Goal: Complete application form

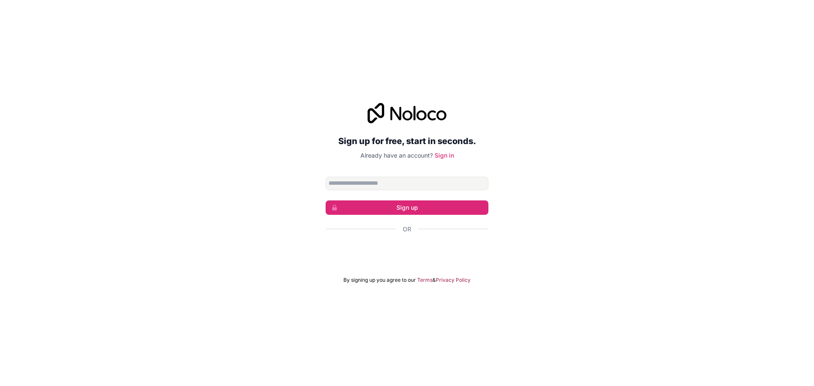
click at [385, 185] on input "Email address" at bounding box center [406, 184] width 163 height 14
click at [339, 185] on input "**********" at bounding box center [406, 184] width 163 height 14
type input "**********"
click at [406, 211] on button "Sign up" at bounding box center [406, 207] width 163 height 14
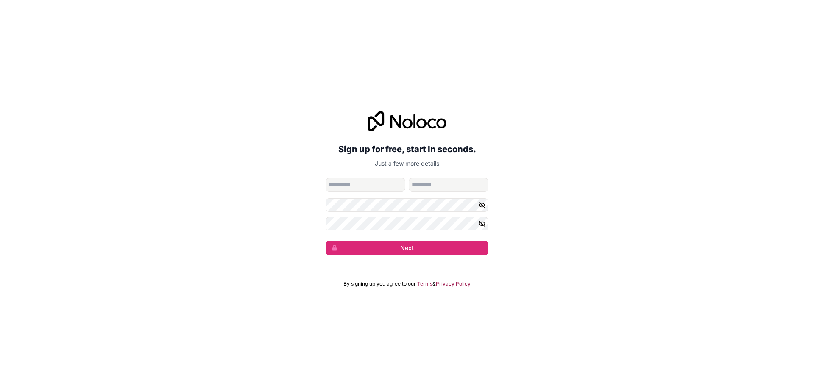
click at [345, 183] on input "given-name" at bounding box center [365, 185] width 80 height 14
type input "*"
click at [434, 187] on input "family-name" at bounding box center [449, 185] width 80 height 14
type input "*"
click at [481, 201] on icon "button" at bounding box center [482, 205] width 8 height 8
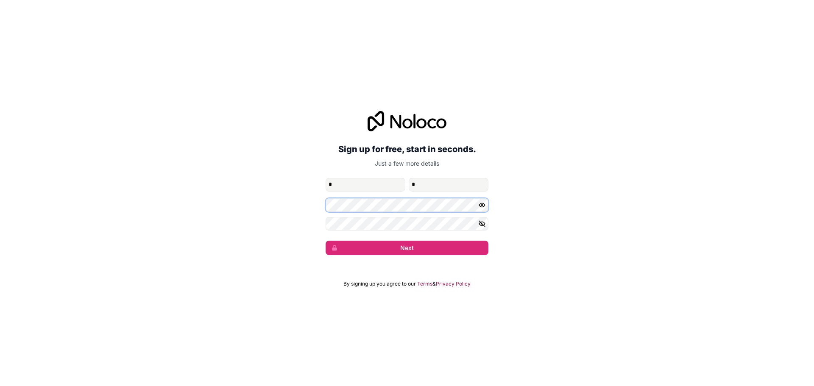
click at [295, 202] on div "**********" at bounding box center [407, 183] width 814 height 168
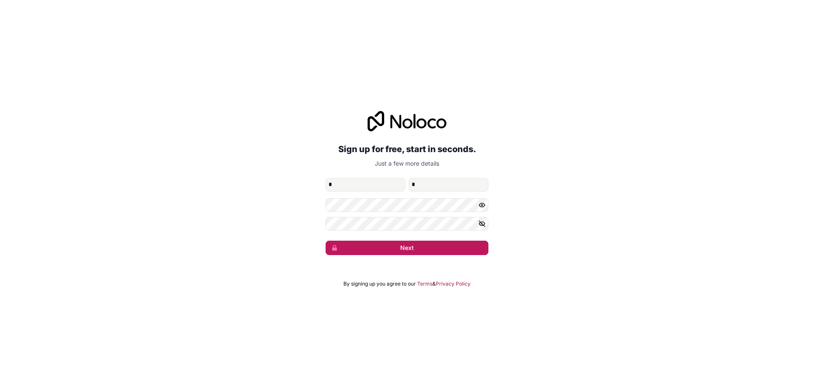
click at [426, 246] on button "Next" at bounding box center [406, 248] width 163 height 14
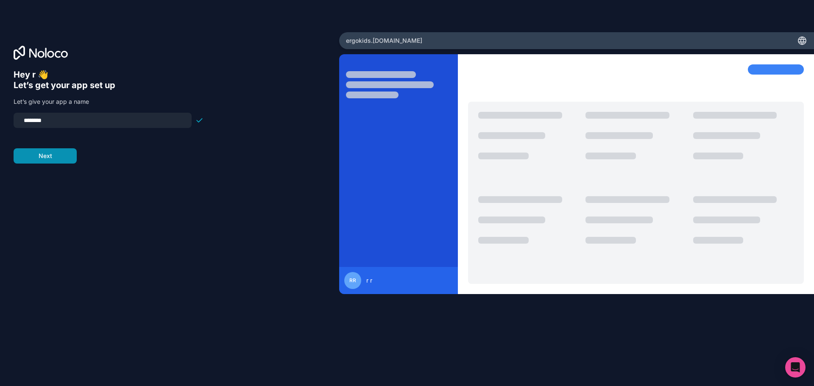
click at [25, 154] on button "Next" at bounding box center [45, 155] width 63 height 15
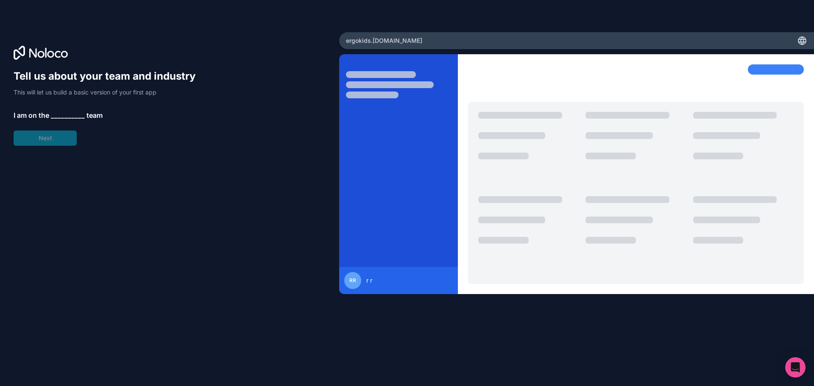
click at [72, 112] on span "__________" at bounding box center [68, 115] width 34 height 10
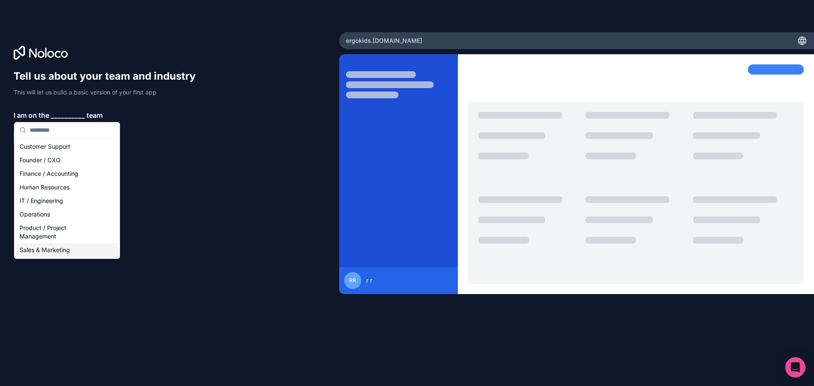
click at [84, 250] on div "Sales & Marketing" at bounding box center [67, 250] width 102 height 14
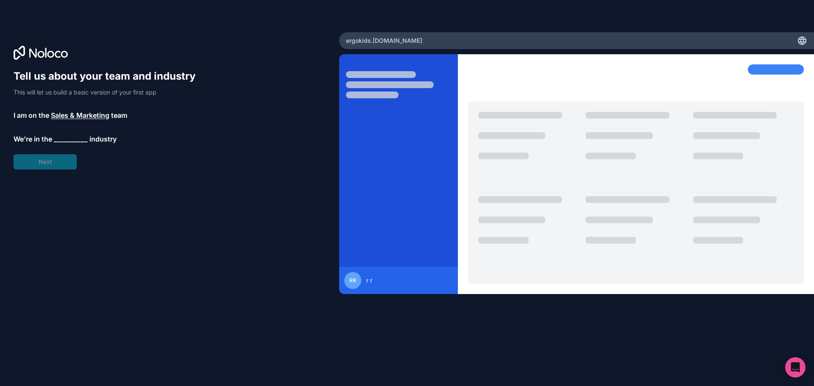
click at [64, 139] on span "__________" at bounding box center [71, 139] width 34 height 10
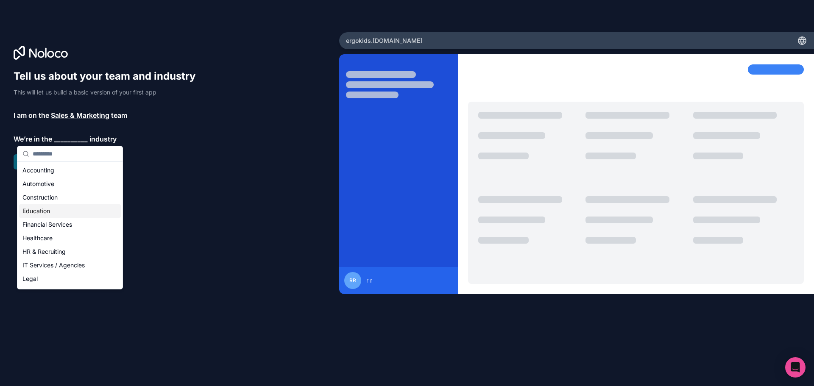
click at [73, 211] on div "Education" at bounding box center [70, 211] width 102 height 14
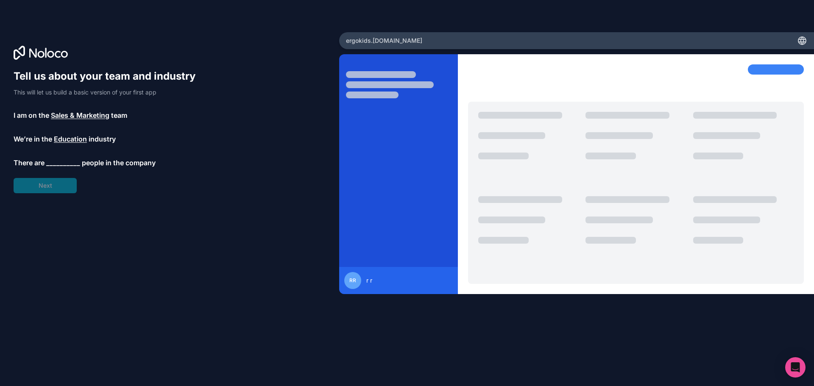
click at [50, 163] on span "__________" at bounding box center [63, 163] width 34 height 10
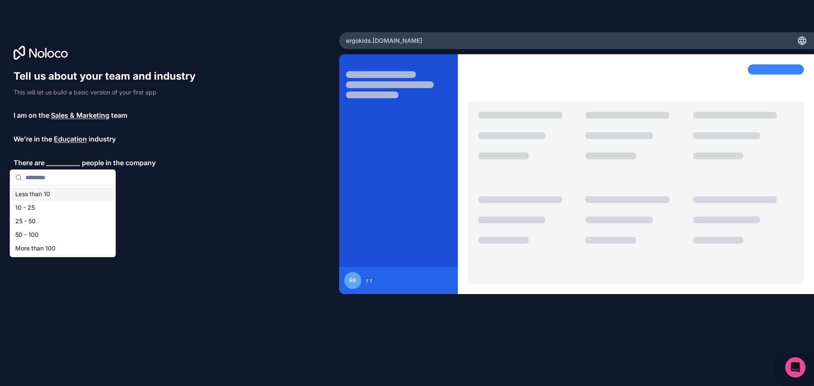
click at [61, 197] on div "Less than 10" at bounding box center [63, 194] width 102 height 14
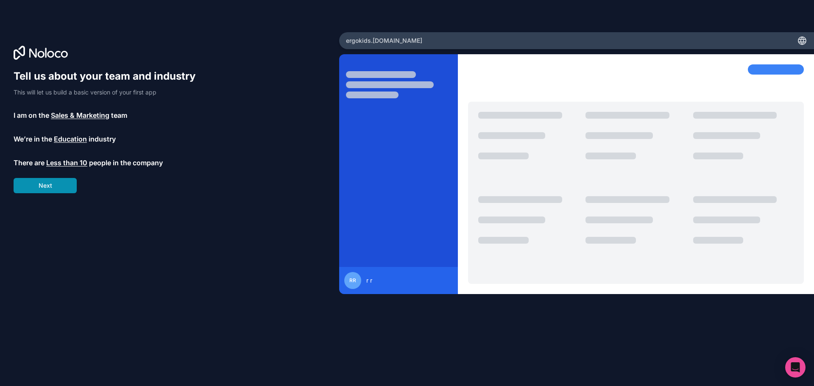
click at [53, 189] on button "Next" at bounding box center [45, 185] width 63 height 15
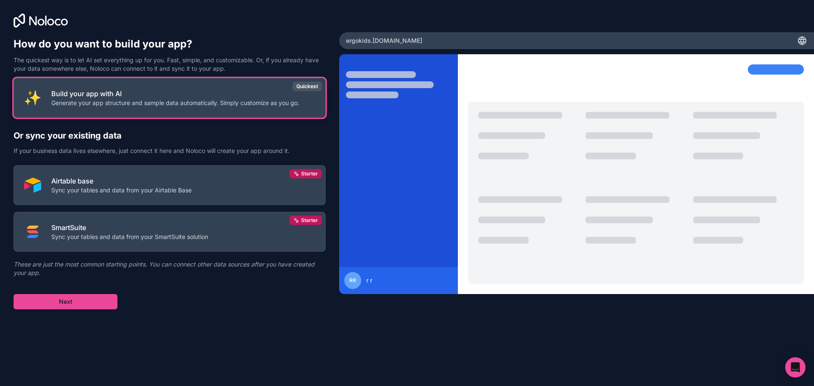
click at [219, 107] on p "Generate your app structure and sample data automatically. Simply customize as …" at bounding box center [175, 103] width 248 height 8
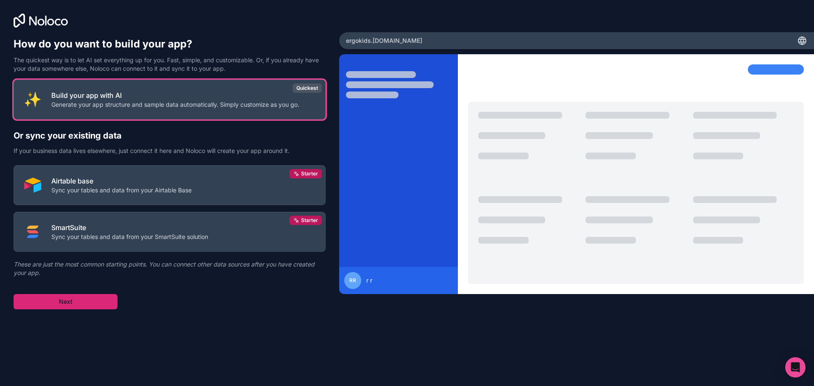
click at [93, 305] on button "Next" at bounding box center [66, 301] width 104 height 15
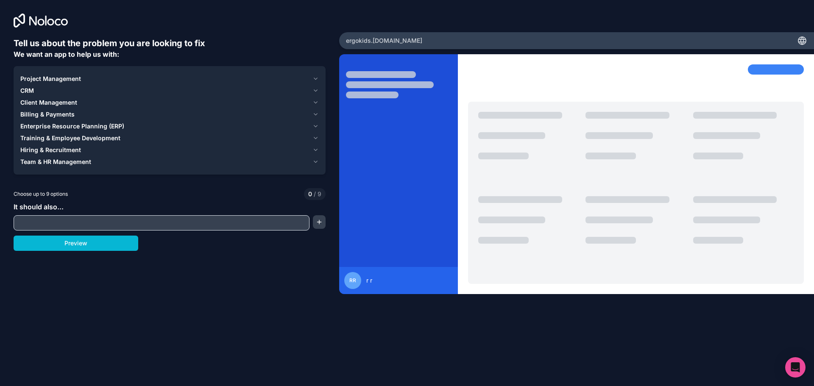
click at [70, 81] on span "Project Management" at bounding box center [50, 79] width 61 height 8
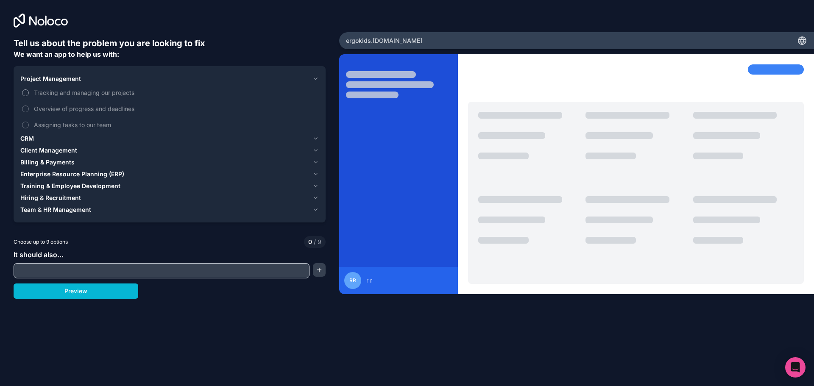
click at [25, 94] on button "Tracking and managing our projects" at bounding box center [25, 92] width 7 height 7
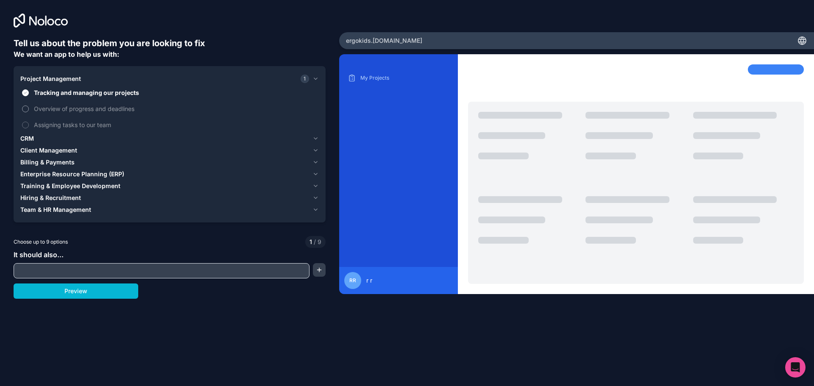
click at [26, 109] on button "Overview of progress and deadlines" at bounding box center [25, 109] width 7 height 7
click at [24, 124] on button "Assigning tasks to our team" at bounding box center [25, 125] width 7 height 7
click at [57, 271] on input "text" at bounding box center [162, 271] width 292 height 12
type input "*"
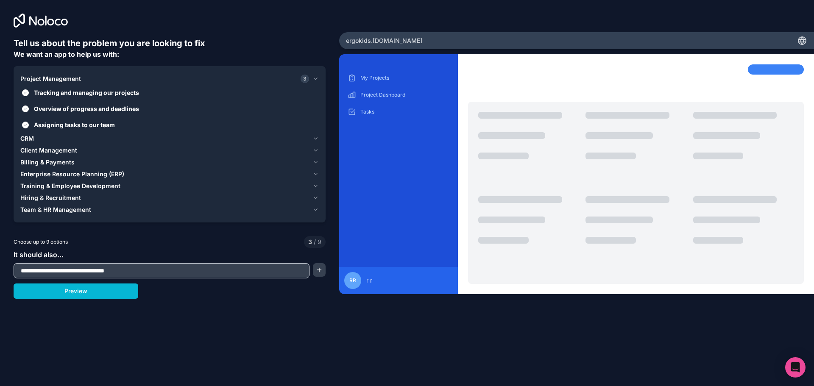
type input "**********"
click at [98, 292] on button "Preview" at bounding box center [76, 291] width 125 height 15
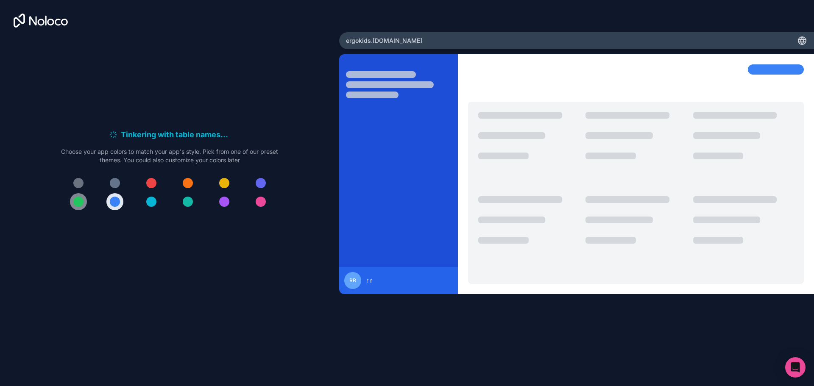
click at [77, 202] on div at bounding box center [78, 202] width 10 height 10
